Goal: Information Seeking & Learning: Learn about a topic

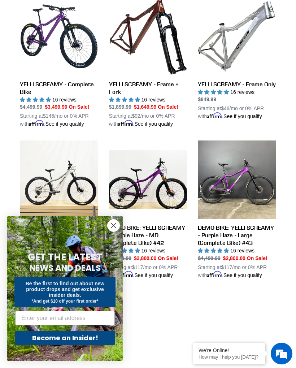
scroll to position [229, 0]
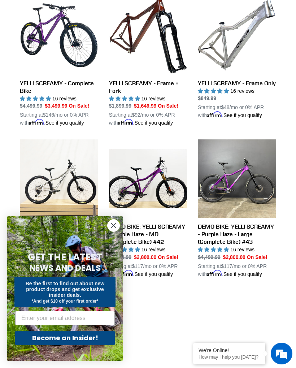
click at [253, 87] on link "YELLI SCREAMY - Frame Only" at bounding box center [237, 57] width 78 height 123
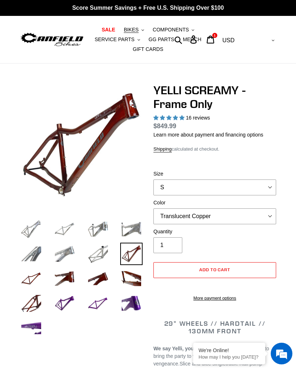
select select "highest-rating"
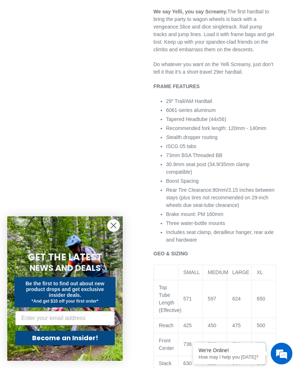
scroll to position [387, 0]
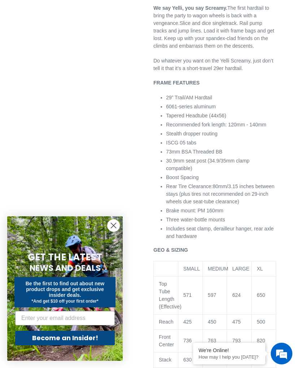
click at [111, 232] on circle "Close dialog" at bounding box center [114, 226] width 12 height 12
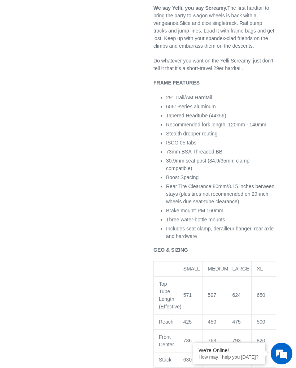
click at [263, 237] on span "Includes seat clamp, derailleur hanger, rear axle and hardware" at bounding box center [220, 232] width 108 height 13
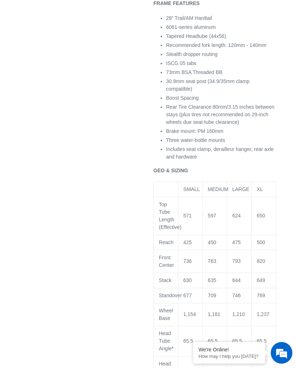
scroll to position [467, 0]
click at [228, 244] on td "475" at bounding box center [239, 242] width 25 height 15
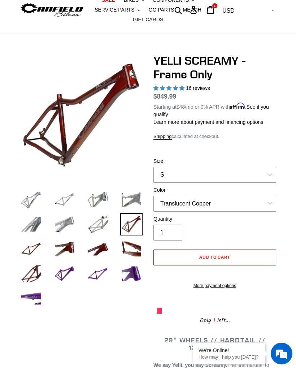
scroll to position [0, 0]
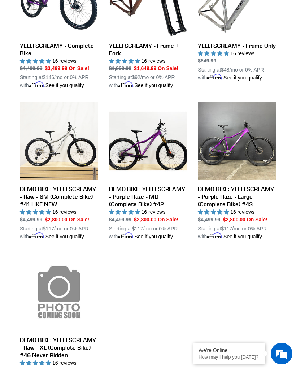
click at [68, 130] on link "DEMO BIKE: YELLI SCREAMY - Raw - SM (Complete Bike) #41 LIKE NEW" at bounding box center [59, 171] width 78 height 138
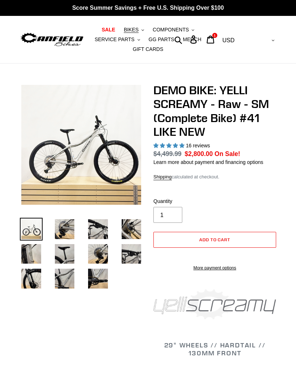
select select "highest-rating"
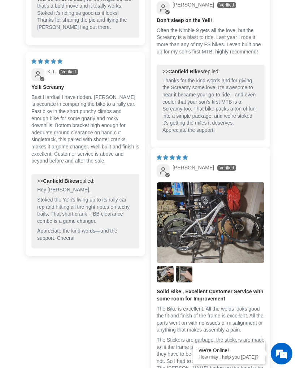
scroll to position [2411, 0]
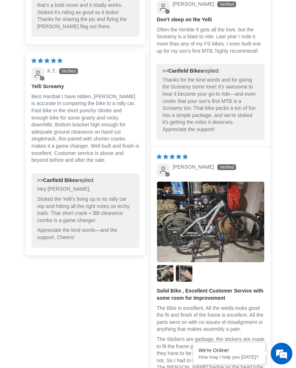
click at [247, 133] on p "Thanks for the kind words and for giving the Screamy some love! It's awesome to…" at bounding box center [211, 105] width 97 height 57
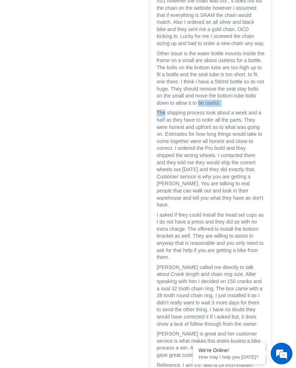
scroll to position [2835, 0]
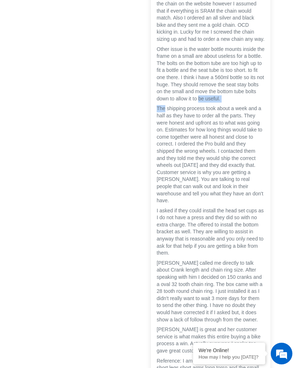
click at [270, 129] on div "03/24/2025 Michael Calvin Solid Bike , Excellent Customer Service with some roo…" at bounding box center [211, 201] width 120 height 954
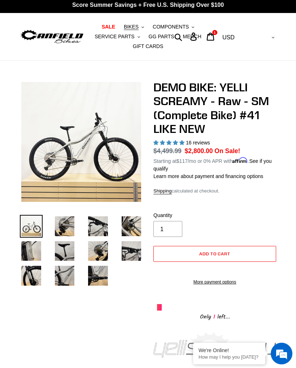
scroll to position [0, 0]
